Goal: Check status

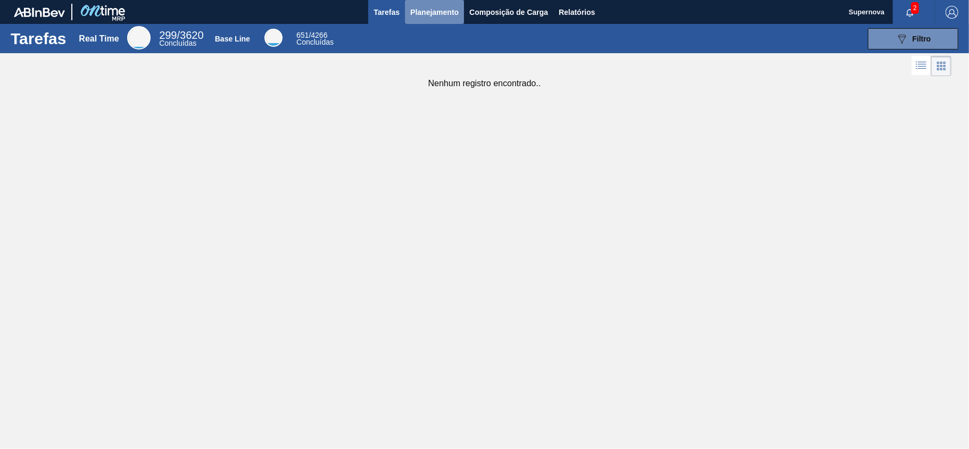
click at [437, 17] on span "Planejamento" at bounding box center [434, 12] width 48 height 13
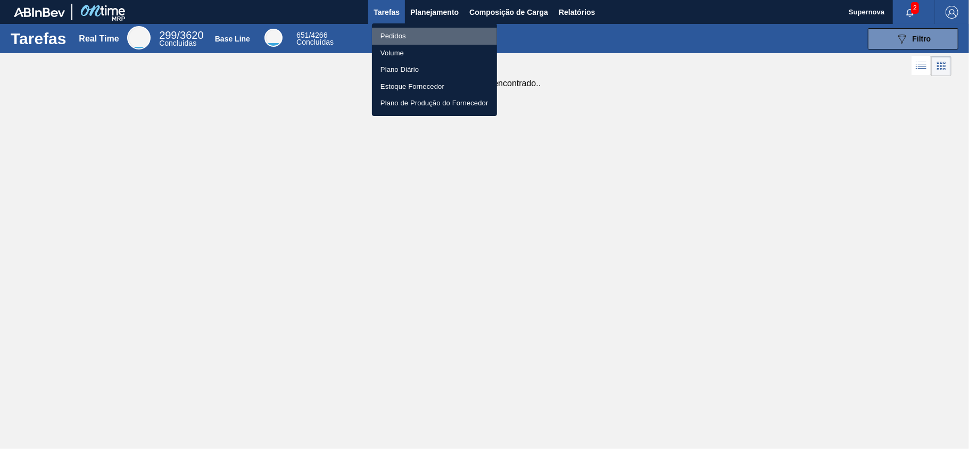
click at [395, 35] on li "Pedidos" at bounding box center [434, 36] width 125 height 17
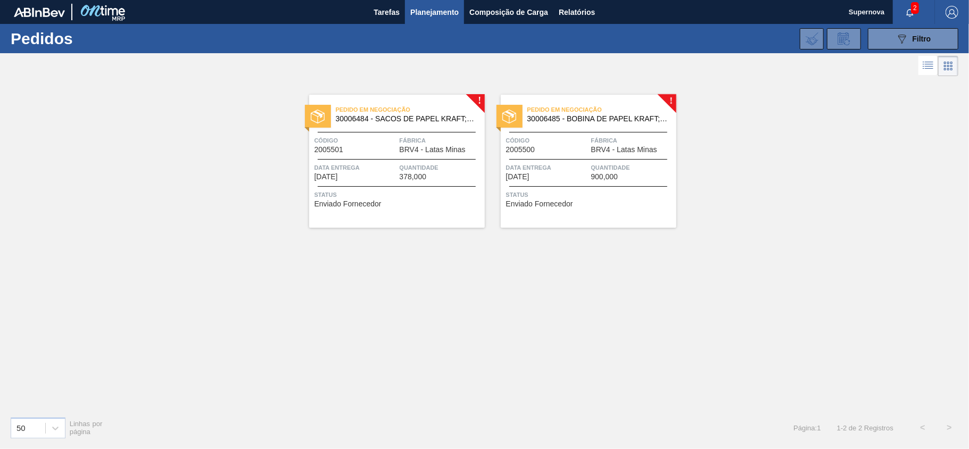
click at [387, 270] on div "! Pedido em Negociação 30006484 - SACOS DE PAPEL KRAFT;TAMPA ALUMINIO Código 20…" at bounding box center [484, 243] width 969 height 329
click at [387, 271] on div "! Pedido em Negociação 30006484 - SACOS DE PAPEL KRAFT;TAMPA ALUMINIO Código 20…" at bounding box center [484, 243] width 969 height 329
